Goal: Task Accomplishment & Management: Manage account settings

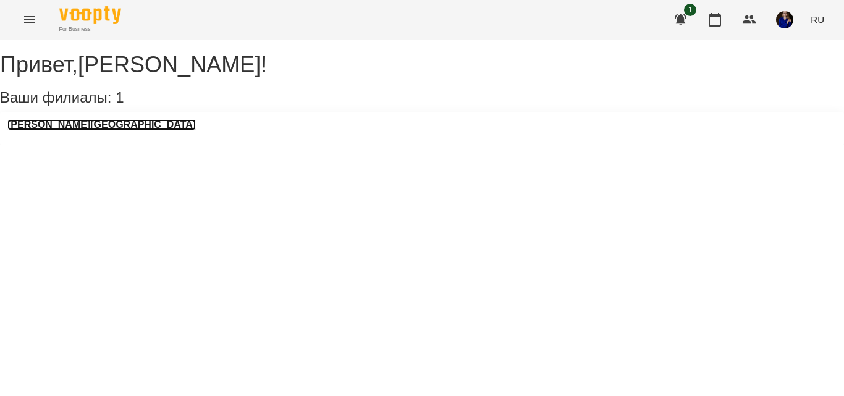
click at [90, 130] on h3 "[PERSON_NAME][GEOGRAPHIC_DATA]" at bounding box center [101, 124] width 188 height 11
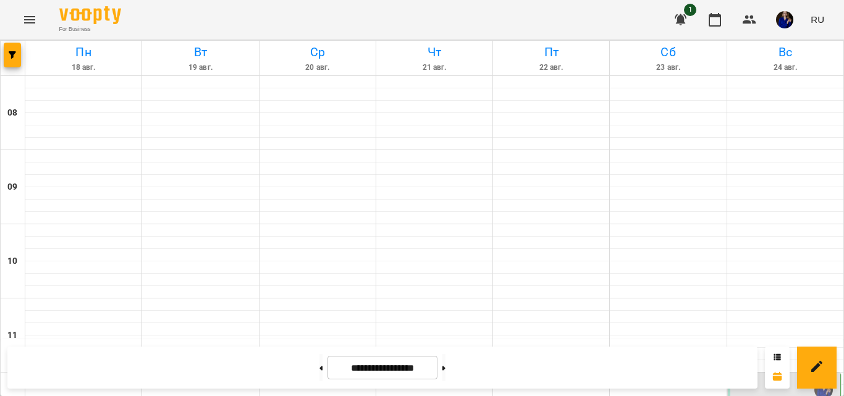
scroll to position [676, 0]
click at [747, 15] on icon "button" at bounding box center [749, 19] width 15 height 15
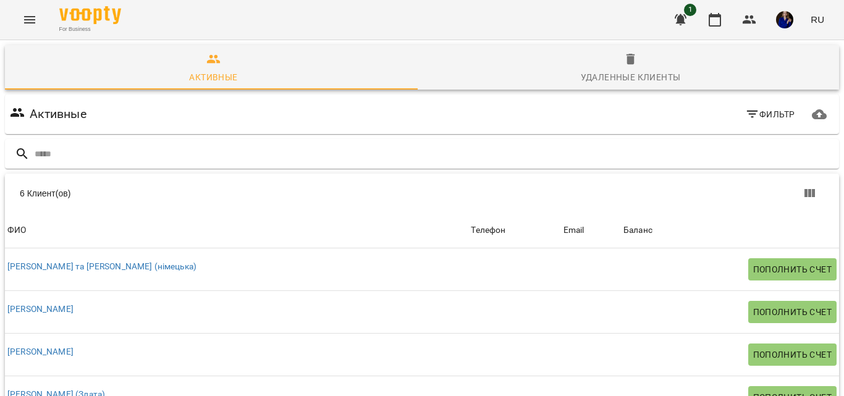
scroll to position [184, 0]
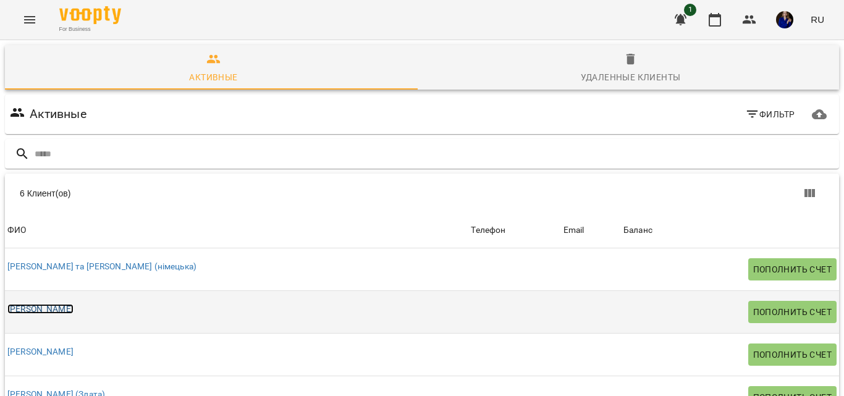
click at [74, 304] on link "[PERSON_NAME]" at bounding box center [40, 309] width 66 height 10
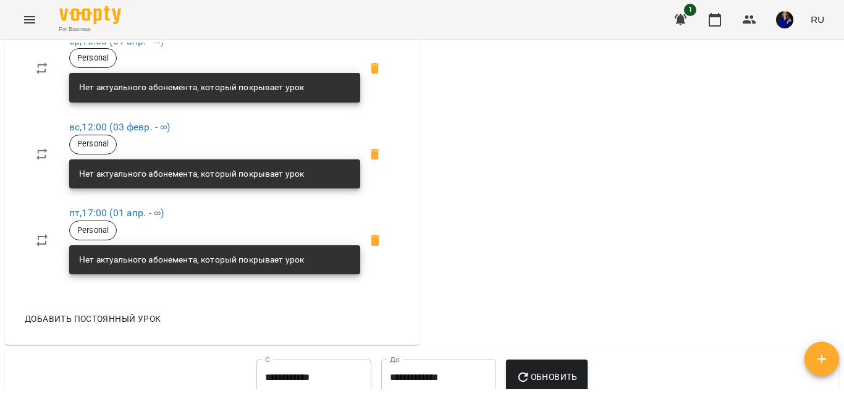
scroll to position [526, 0]
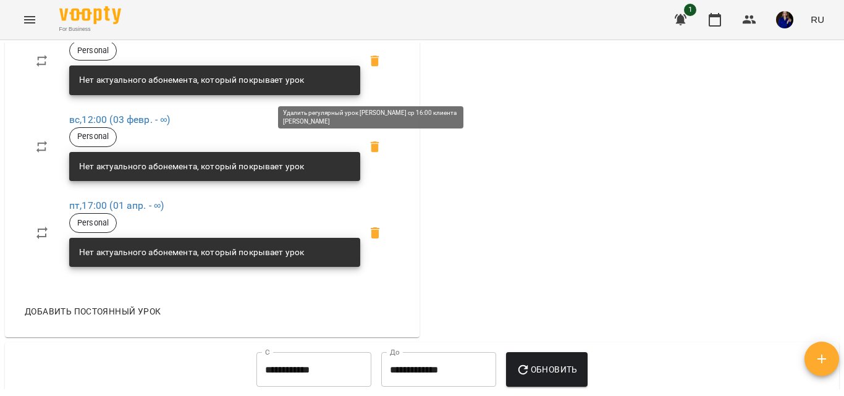
click at [374, 66] on icon at bounding box center [375, 60] width 9 height 11
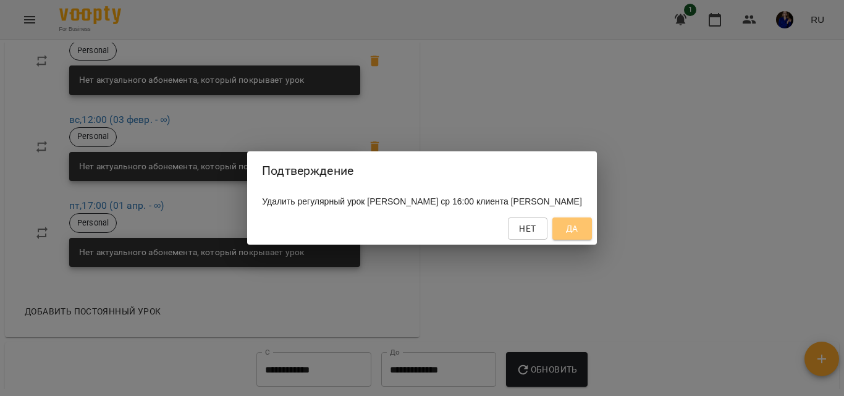
click at [578, 235] on span "Да" at bounding box center [572, 228] width 12 height 15
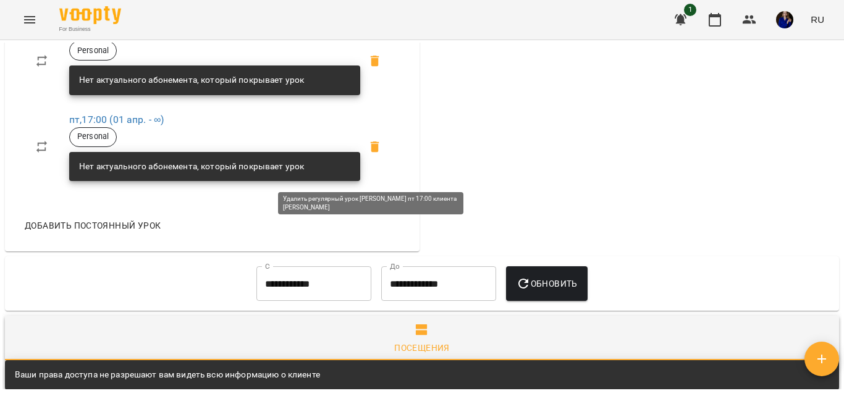
click at [371, 153] on icon at bounding box center [375, 146] width 9 height 11
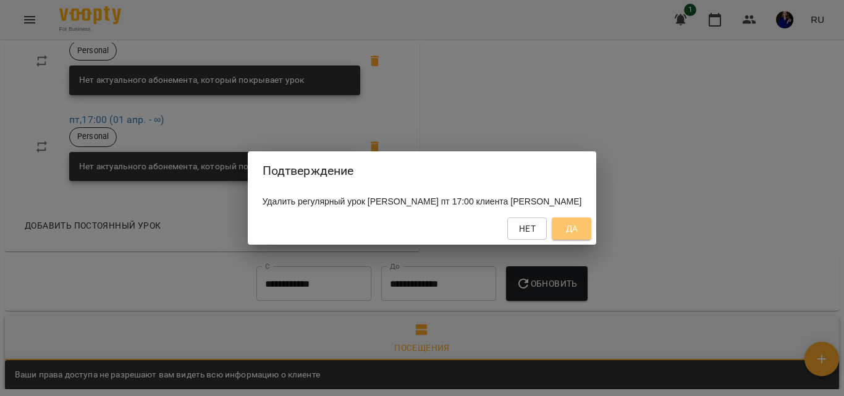
click at [578, 232] on span "Да" at bounding box center [572, 228] width 12 height 15
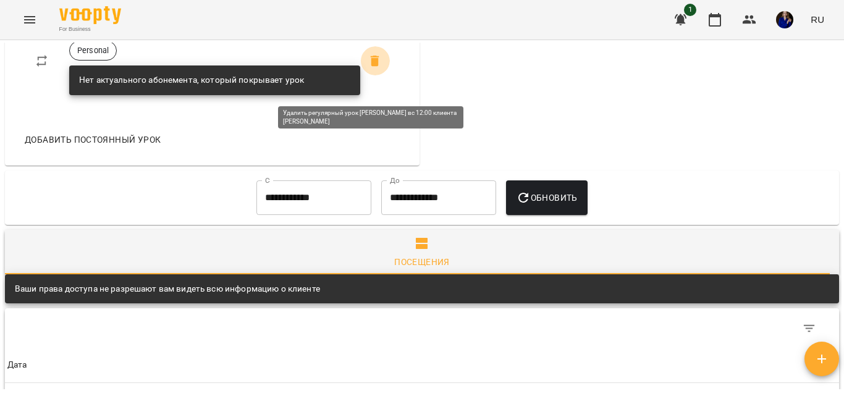
click at [368, 69] on icon at bounding box center [375, 61] width 15 height 15
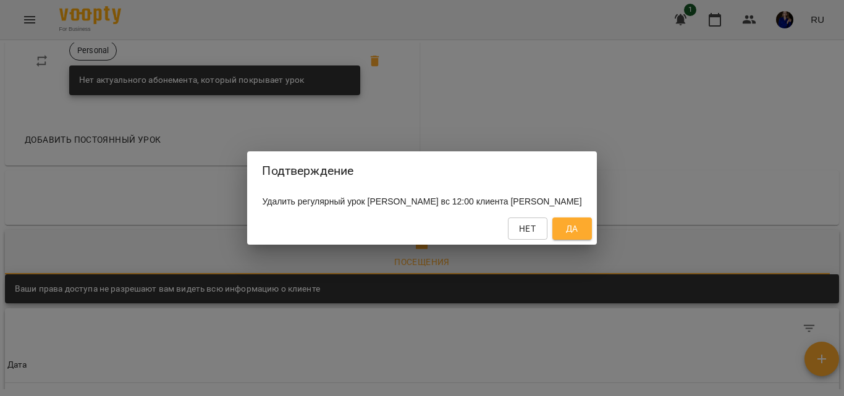
click at [578, 233] on span "Да" at bounding box center [572, 228] width 12 height 15
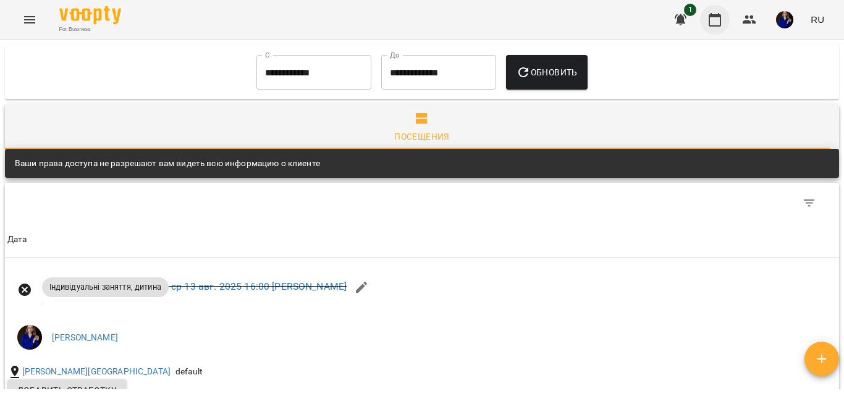
click at [713, 30] on button "button" at bounding box center [715, 20] width 30 height 30
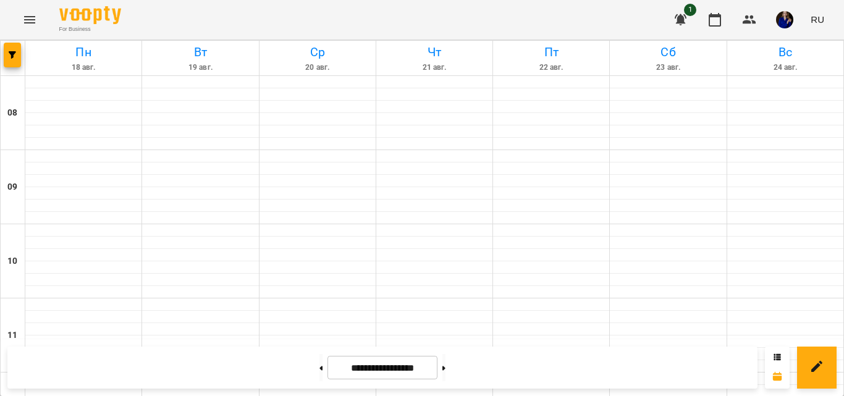
scroll to position [526, 0]
click at [319, 368] on icon at bounding box center [320, 368] width 3 height 5
click at [445, 376] on button at bounding box center [443, 367] width 3 height 27
type input "**********"
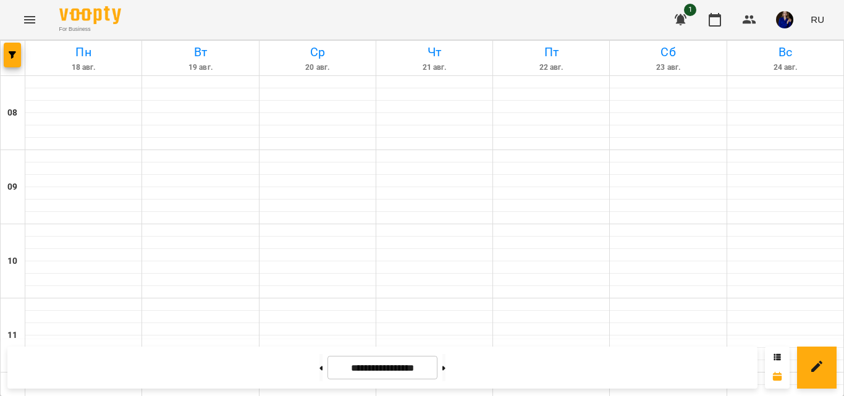
scroll to position [519, 0]
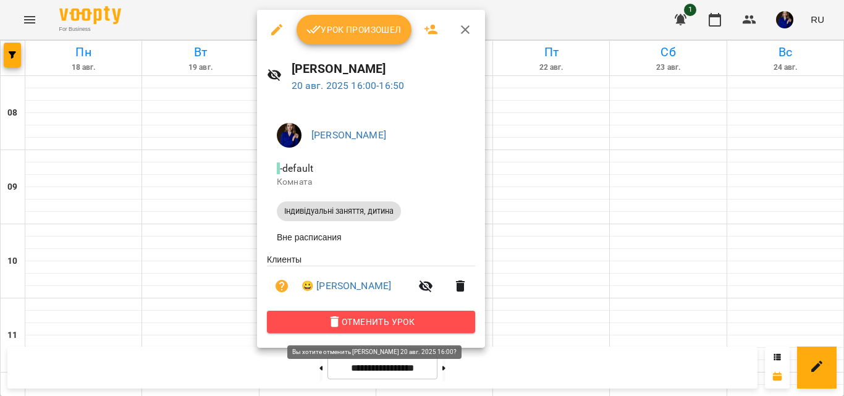
click at [346, 325] on span "Отменить Урок" at bounding box center [371, 321] width 188 height 15
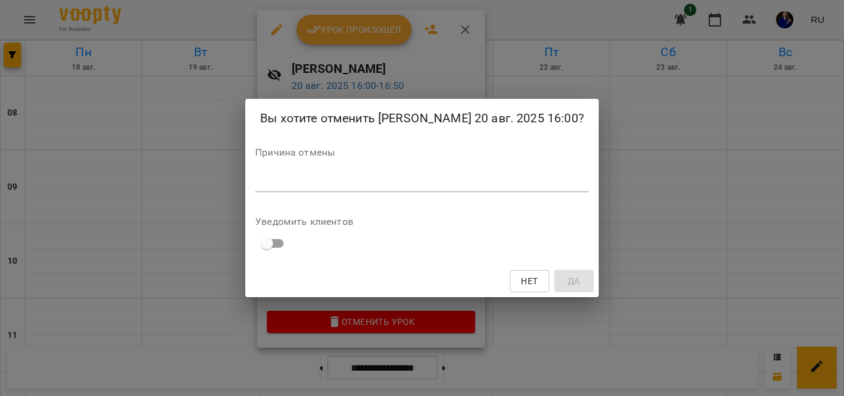
click at [528, 184] on textarea at bounding box center [422, 182] width 334 height 12
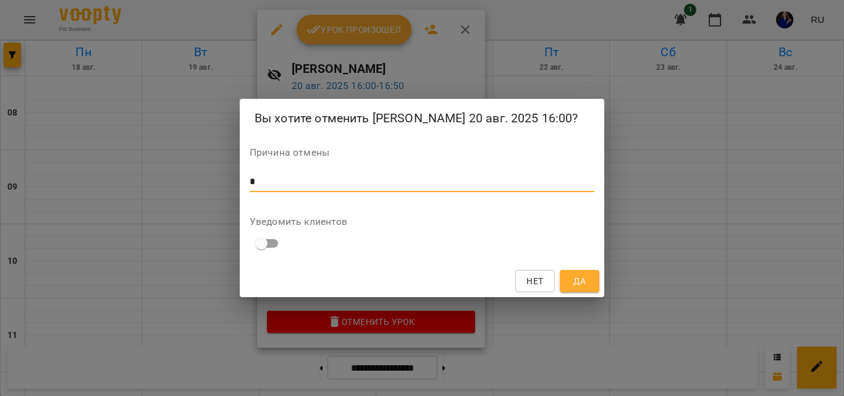
type textarea "*"
click at [581, 271] on button "Да" at bounding box center [580, 281] width 40 height 22
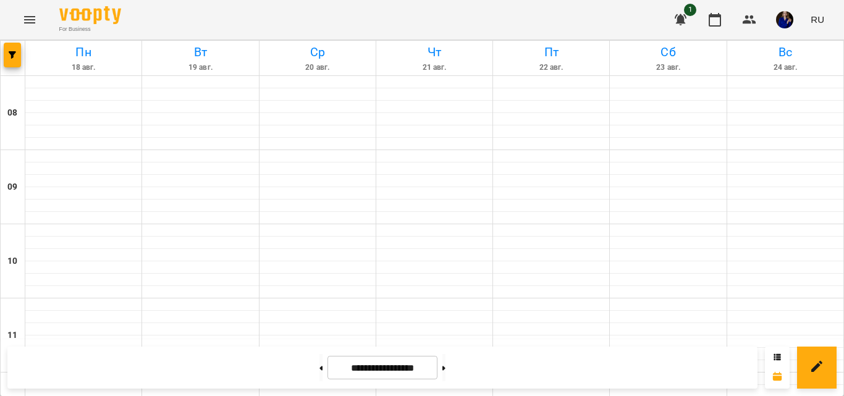
scroll to position [696, 0]
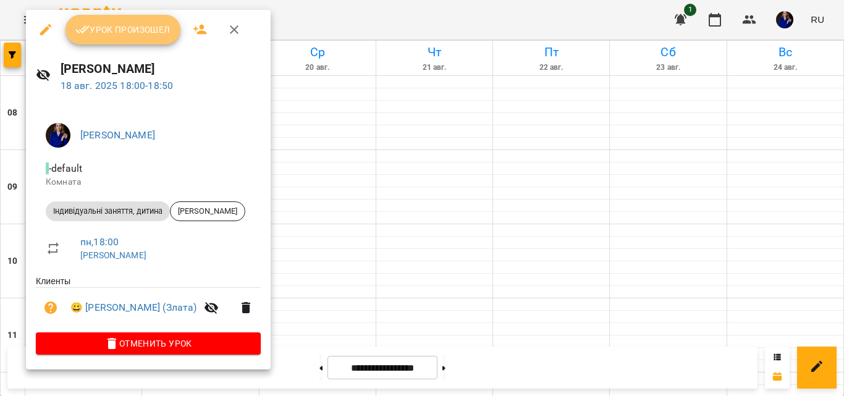
click at [145, 23] on span "Урок произошел" at bounding box center [122, 29] width 95 height 15
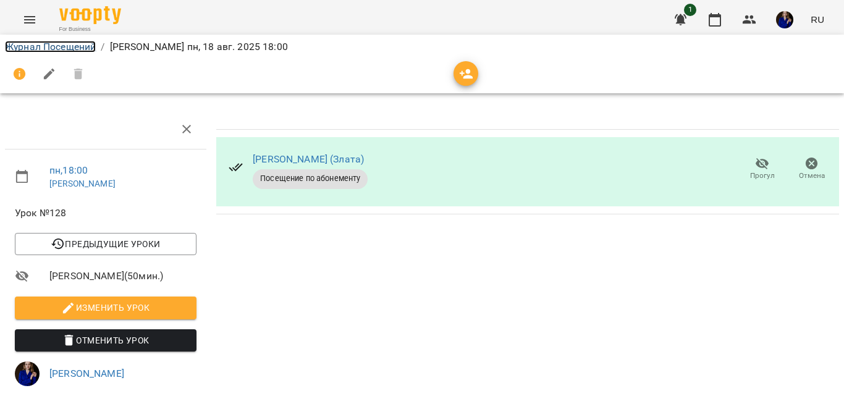
click at [34, 41] on link "Журнал Посещений" at bounding box center [50, 47] width 91 height 12
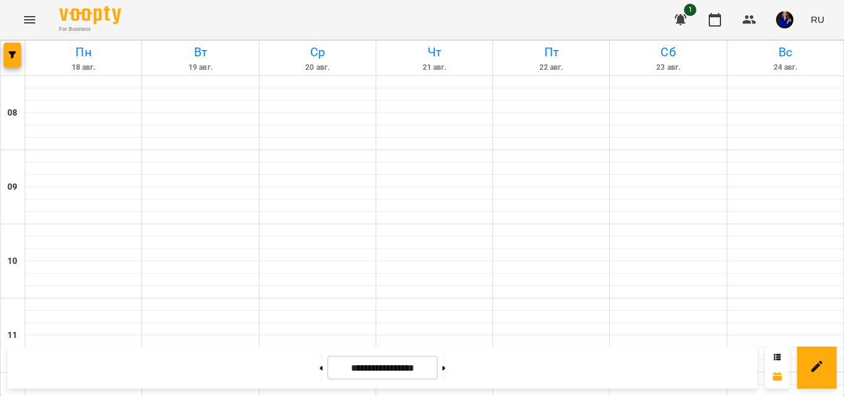
scroll to position [587, 0]
click at [67, 339] on div "**********" at bounding box center [422, 367] width 844 height 57
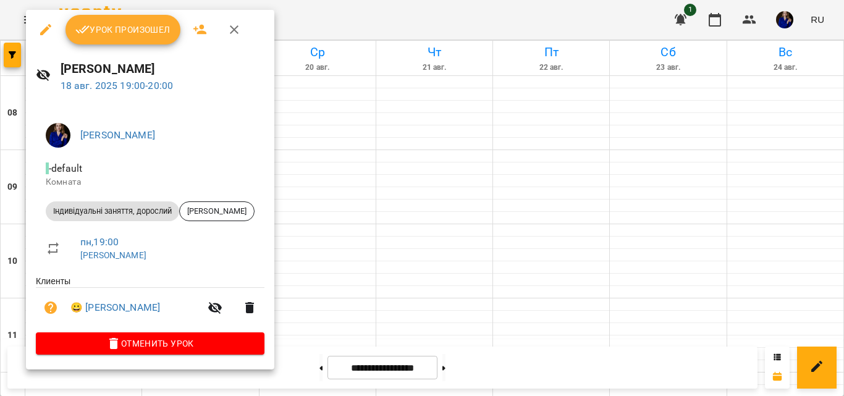
click at [131, 33] on span "Урок произошел" at bounding box center [122, 29] width 95 height 15
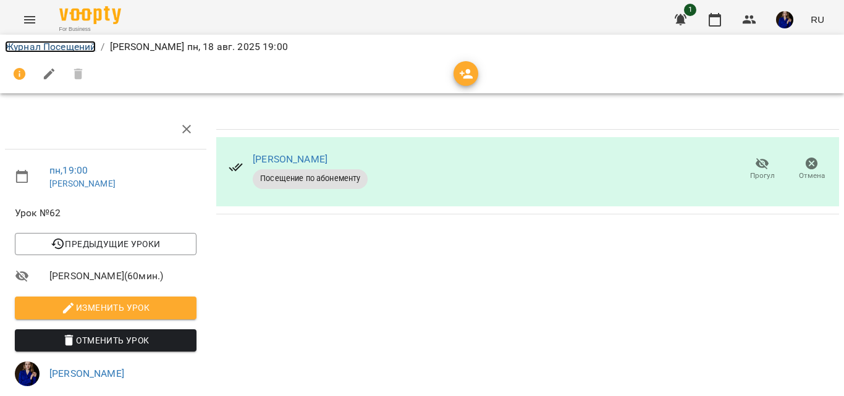
click at [33, 49] on link "Журнал Посещений" at bounding box center [50, 47] width 91 height 12
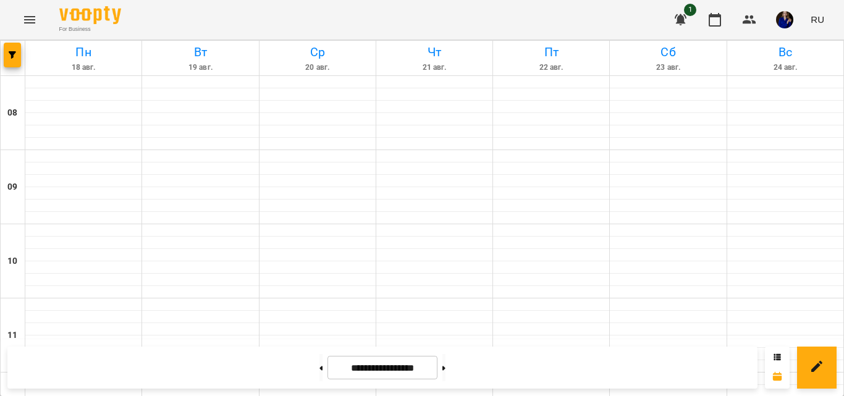
scroll to position [727, 0]
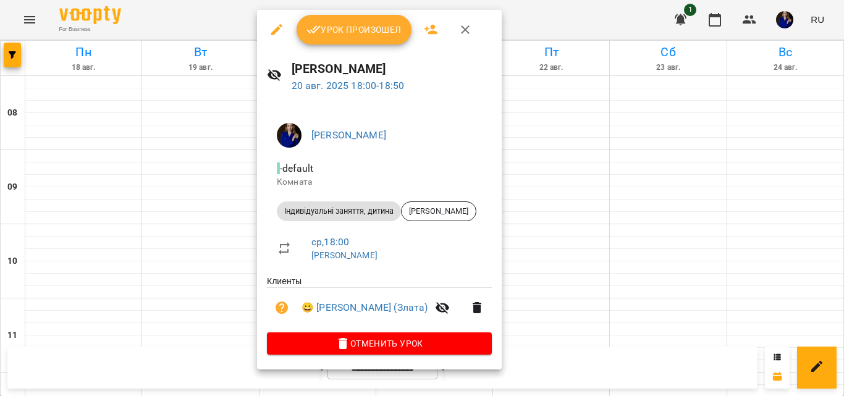
click at [376, 26] on span "Урок произошел" at bounding box center [353, 29] width 95 height 15
